Goal: Find specific page/section: Find specific page/section

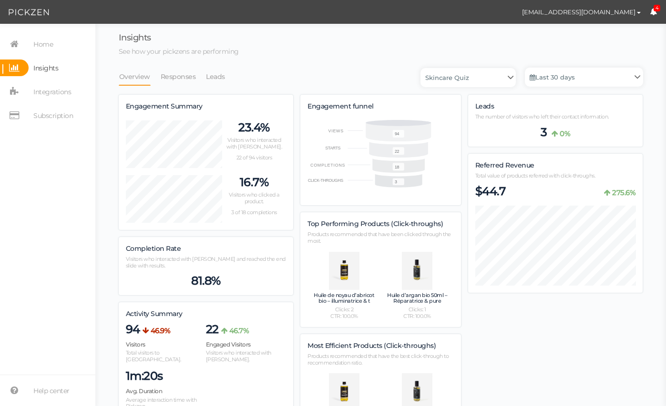
scroll to position [679, 524]
click at [652, 11] on icon at bounding box center [652, 11] width 7 height 7
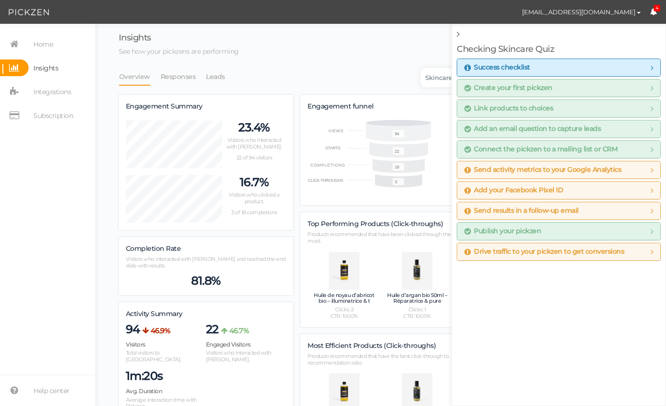
click at [652, 12] on icon at bounding box center [652, 11] width 7 height 7
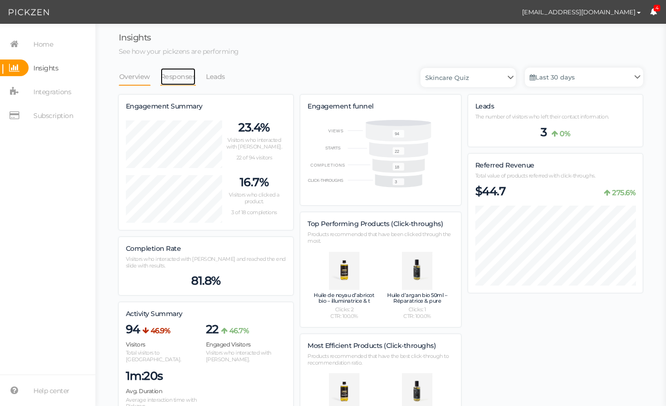
click at [173, 82] on link "Responses" at bounding box center [178, 77] width 36 height 18
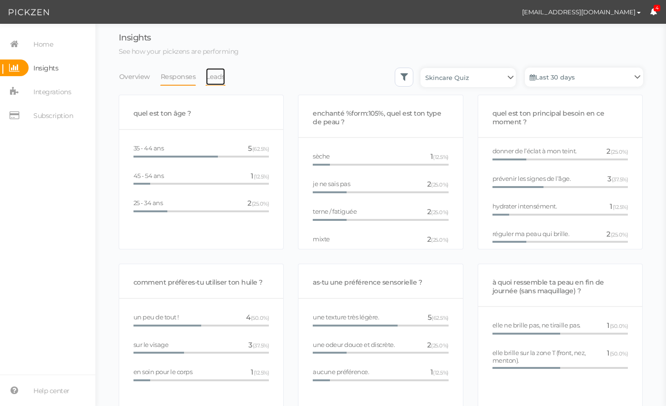
click at [212, 76] on link "Leads" at bounding box center [215, 77] width 20 height 18
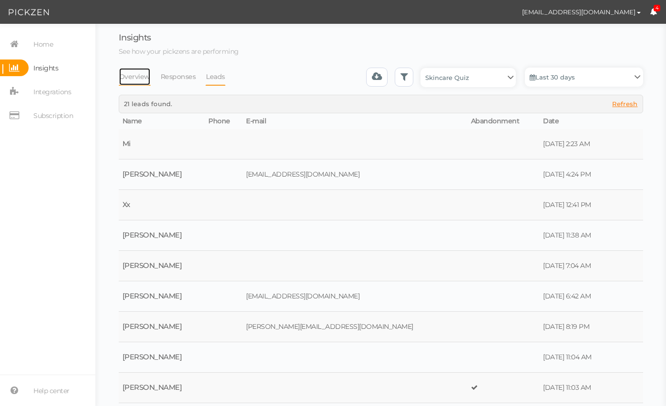
click at [131, 75] on link "Overview" at bounding box center [135, 77] width 32 height 18
